Goal: Task Accomplishment & Management: Use online tool/utility

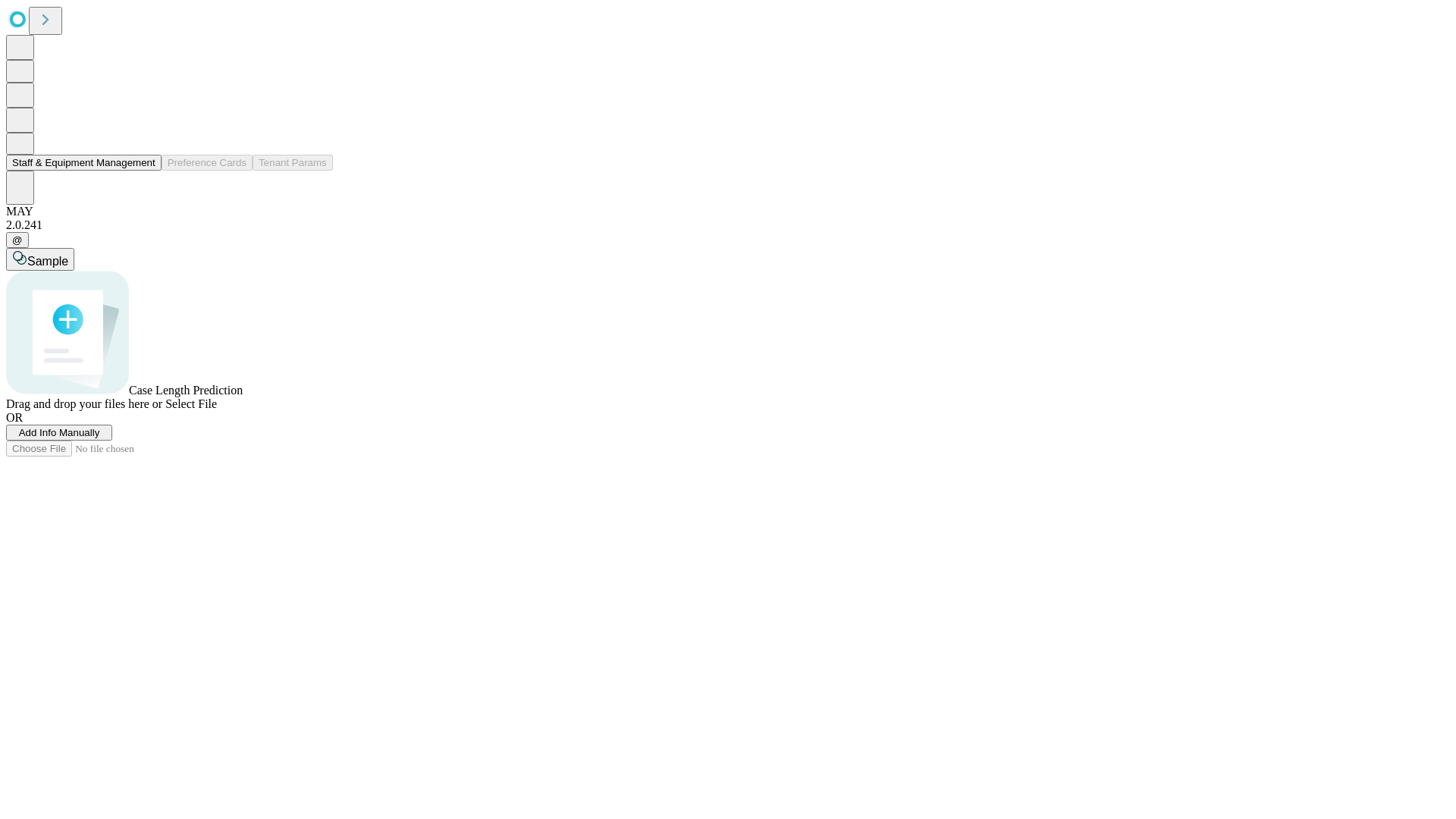
click at [144, 171] on button "Staff & Equipment Management" at bounding box center [84, 163] width 156 height 16
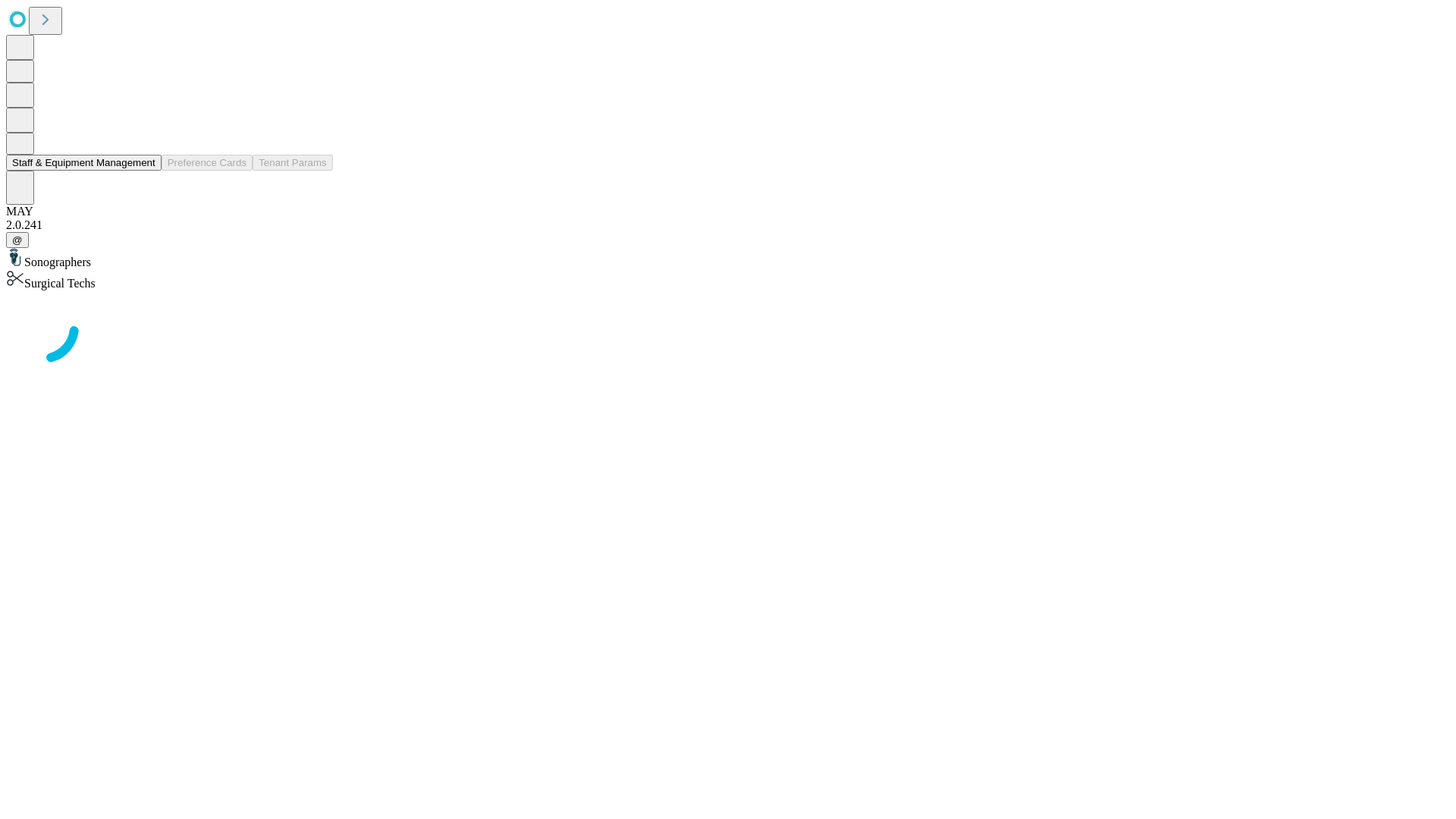
click at [144, 171] on button "Staff & Equipment Management" at bounding box center [84, 163] width 156 height 16
